Goal: Find specific page/section: Find specific page/section

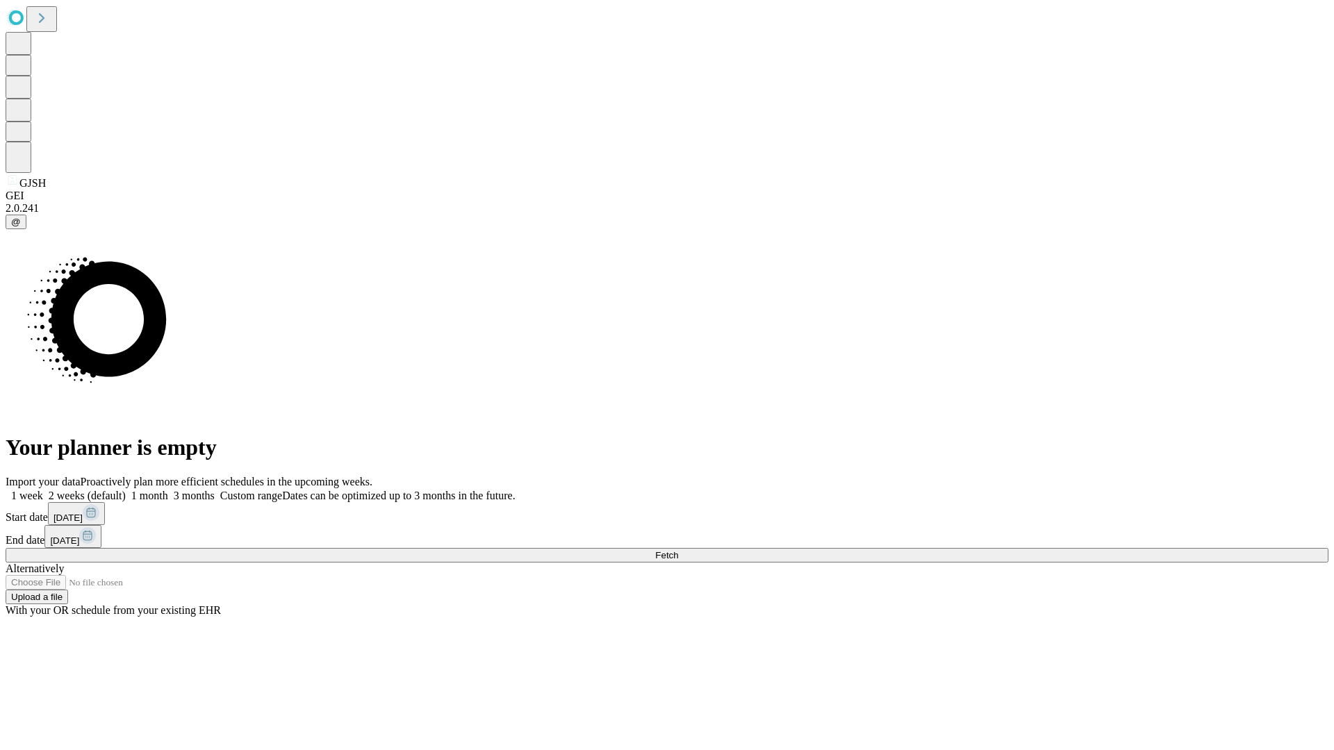
click at [678, 550] on span "Fetch" at bounding box center [666, 555] width 23 height 10
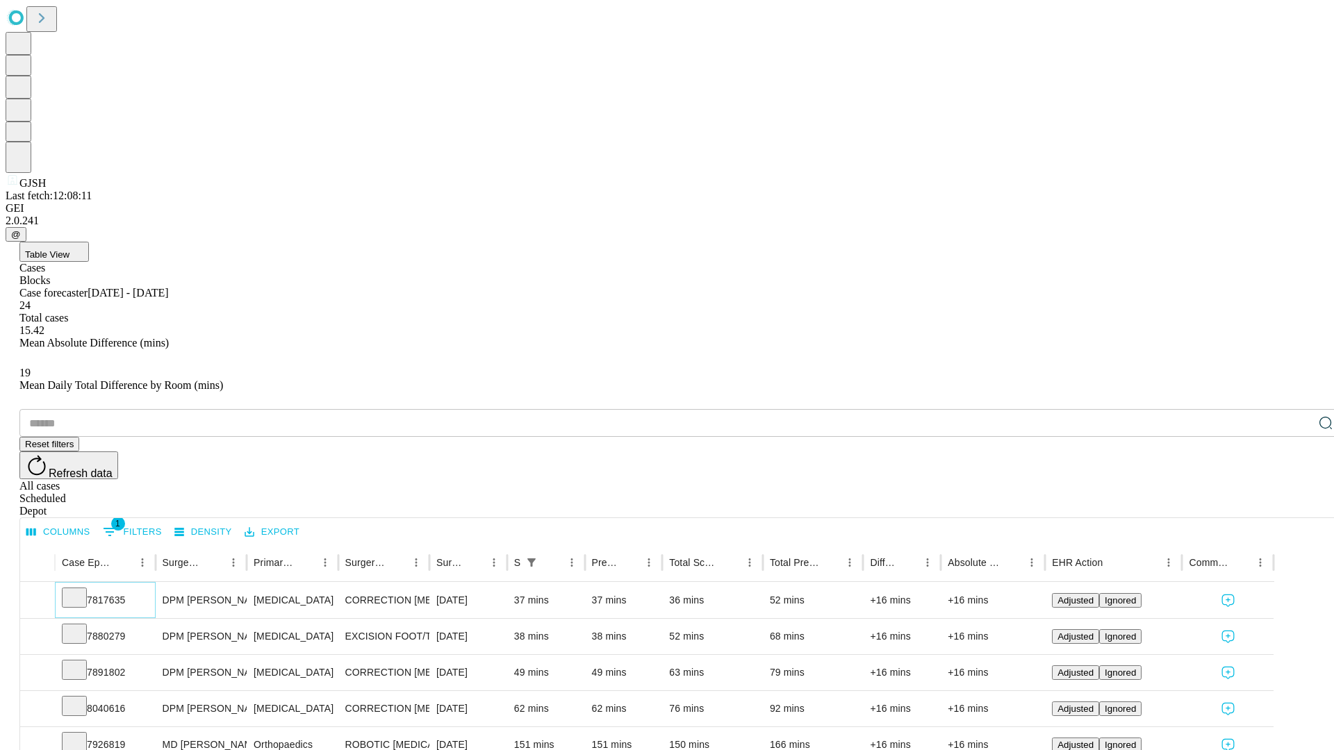
click at [81, 590] on icon at bounding box center [74, 597] width 14 height 14
